Goal: Transaction & Acquisition: Purchase product/service

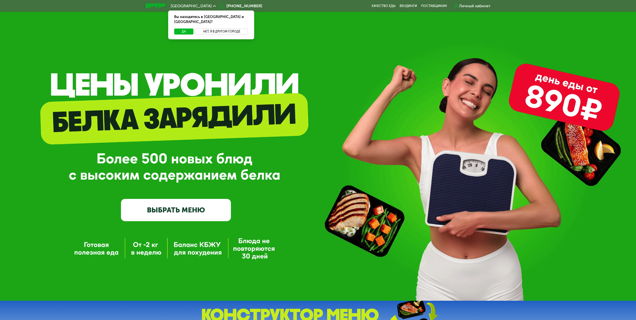
click at [208, 29] on button "Нет, я в другом городе" at bounding box center [222, 32] width 53 height 6
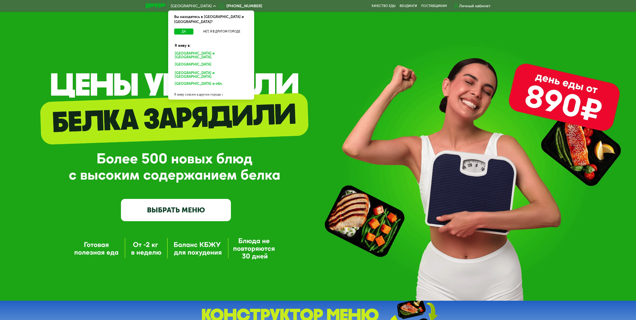
click at [199, 61] on div "[GEOGRAPHIC_DATA] и [GEOGRAPHIC_DATA]." at bounding box center [210, 65] width 78 height 8
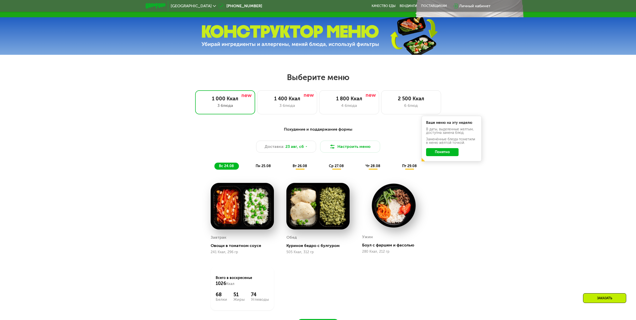
scroll to position [288, 0]
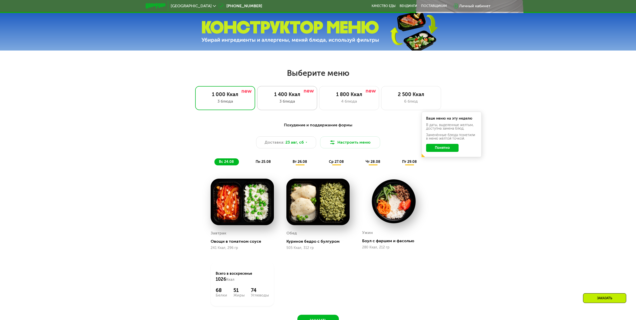
click at [283, 104] on div "3 блюда" at bounding box center [288, 101] width 50 height 6
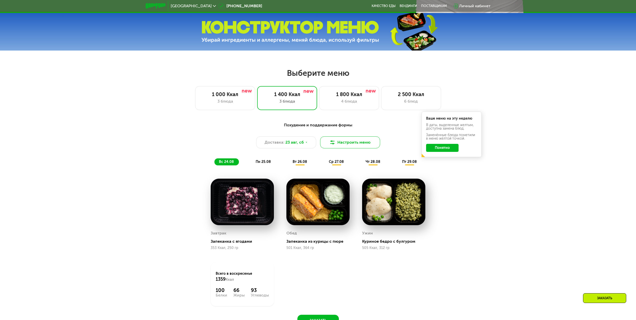
click at [356, 143] on button "Настроить меню" at bounding box center [350, 142] width 60 height 12
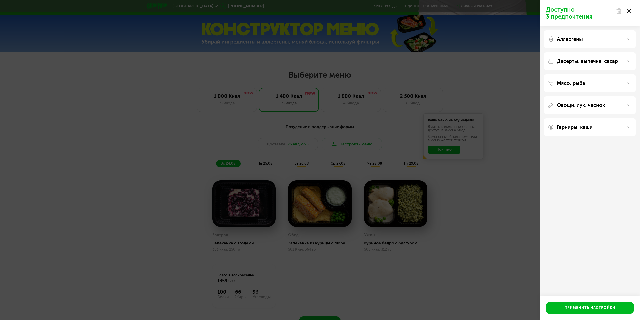
click at [591, 52] on div "Аллергены" at bounding box center [590, 61] width 92 height 18
click at [601, 96] on div "Мясо, рыба" at bounding box center [590, 105] width 92 height 18
click at [607, 85] on div "Мясо, рыба" at bounding box center [590, 83] width 84 height 6
click at [609, 170] on div "Овощи, лук, чеснок" at bounding box center [590, 169] width 84 height 6
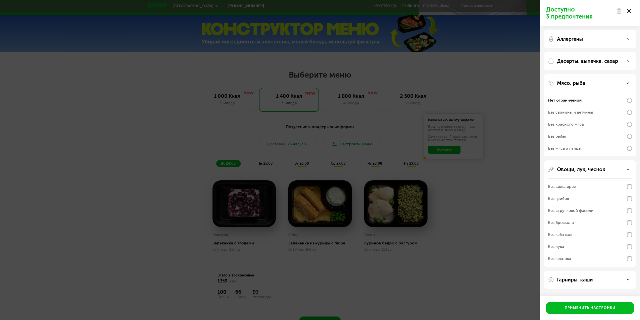
click at [609, 170] on div "Овощи, лук, чеснок" at bounding box center [590, 169] width 84 height 6
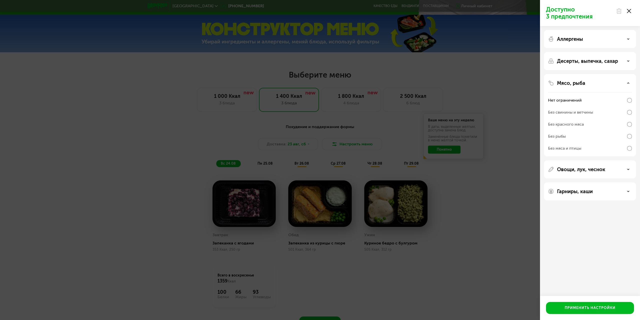
click at [630, 11] on icon at bounding box center [629, 11] width 4 height 4
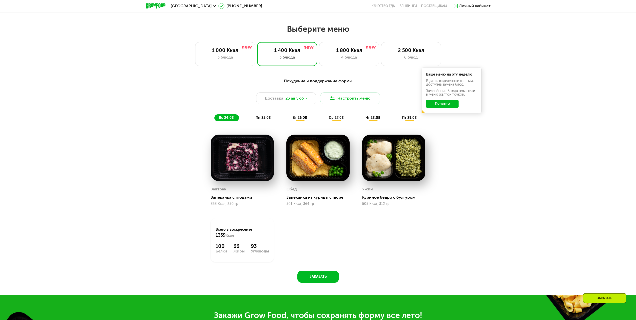
scroll to position [331, 0]
click at [258, 118] on span "пн 25.08" at bounding box center [263, 118] width 15 height 4
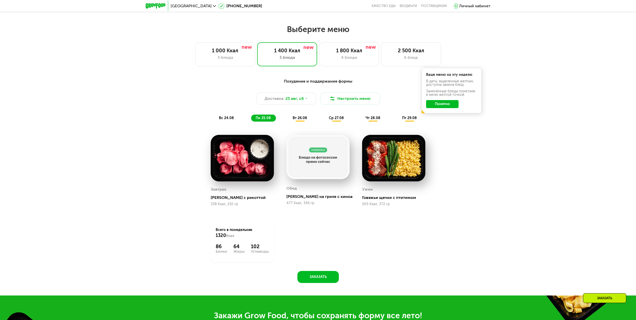
click at [303, 120] on span "вт 26.08" at bounding box center [300, 118] width 15 height 4
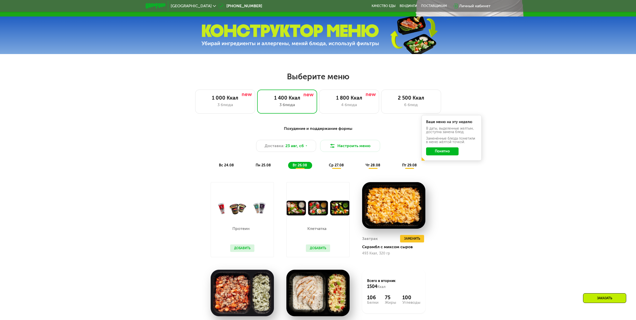
scroll to position [281, 0]
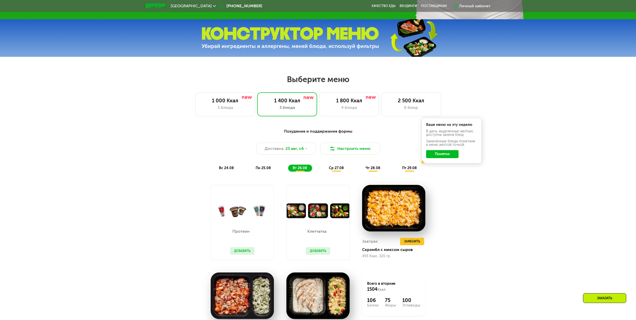
click at [442, 156] on button "Понятно" at bounding box center [442, 154] width 33 height 8
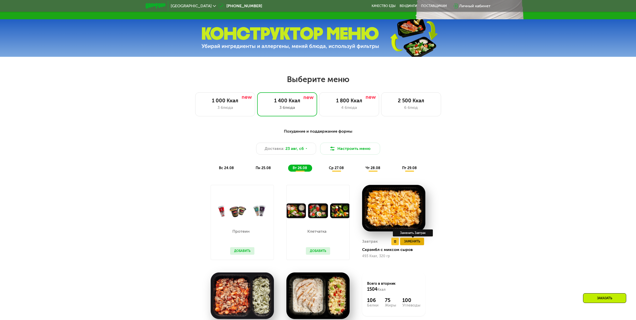
click at [407, 242] on span "Заменить" at bounding box center [412, 241] width 16 height 5
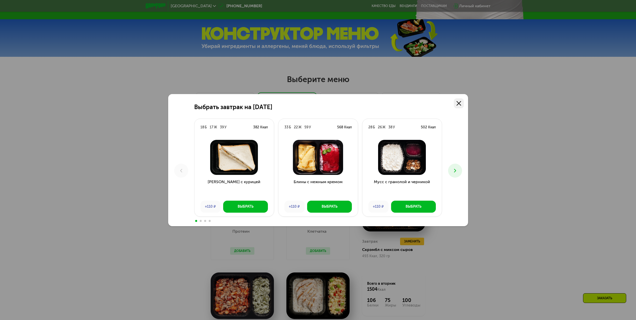
click at [460, 104] on use at bounding box center [459, 103] width 5 height 5
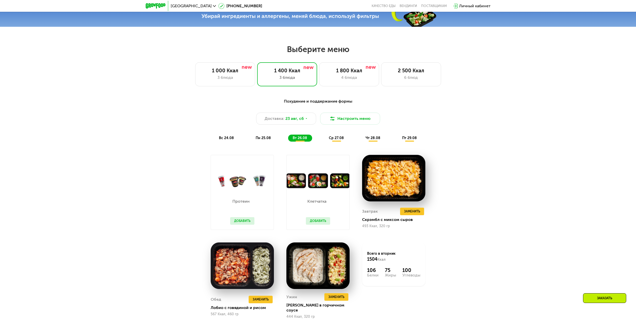
scroll to position [313, 0]
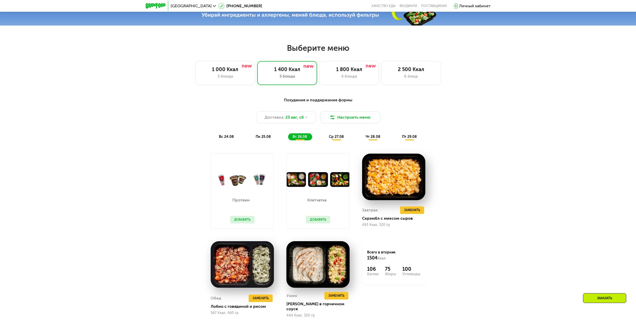
click at [336, 139] on span "ср 27.08" at bounding box center [336, 137] width 15 height 4
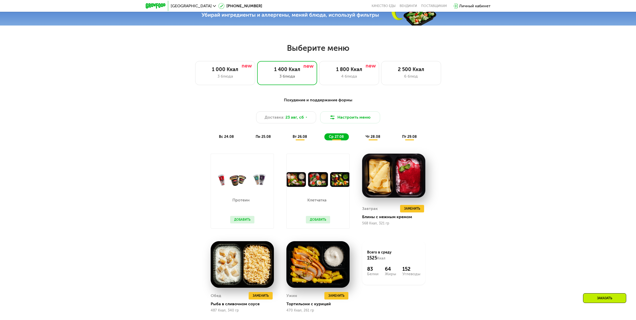
click at [375, 138] on span "чт 28.08" at bounding box center [373, 137] width 15 height 4
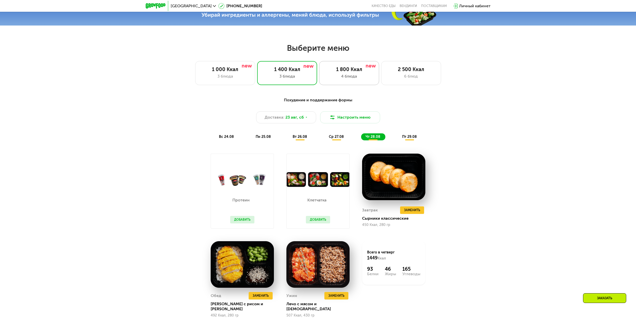
click at [358, 79] on div "4 блюда" at bounding box center [350, 76] width 50 height 6
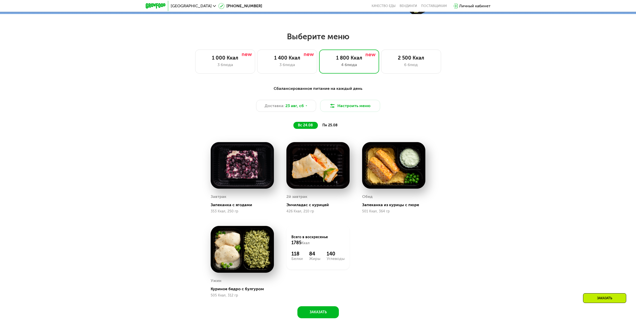
scroll to position [325, 0]
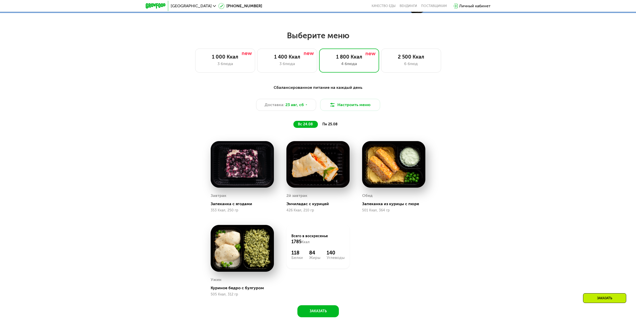
click at [332, 126] on span "пн 25.08" at bounding box center [330, 124] width 15 height 4
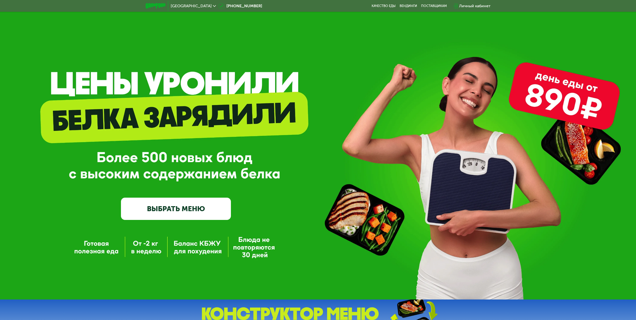
scroll to position [0, 0]
